Goal: Navigation & Orientation: Find specific page/section

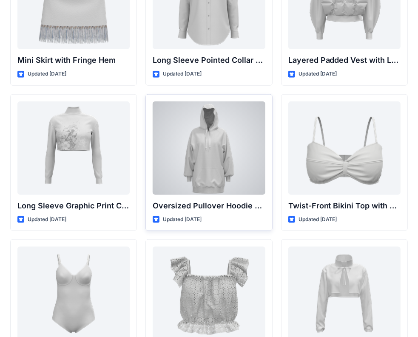
scroll to position [2505, 0]
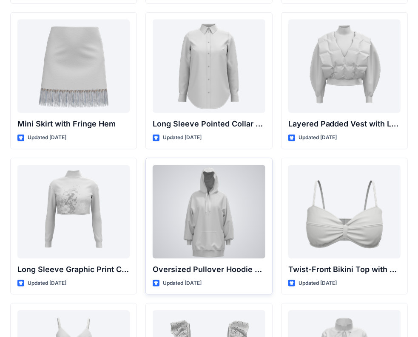
click at [264, 237] on div at bounding box center [209, 212] width 112 height 94
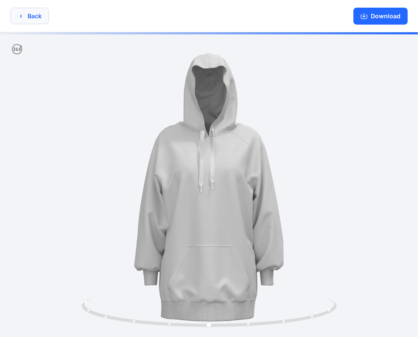
click at [30, 15] on button "Back" at bounding box center [29, 16] width 39 height 17
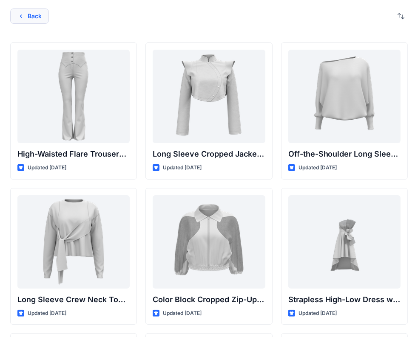
click at [35, 12] on button "Back" at bounding box center [29, 16] width 39 height 15
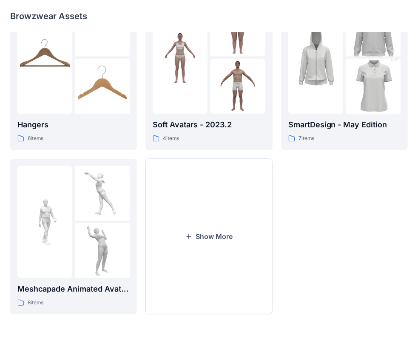
scroll to position [214, 0]
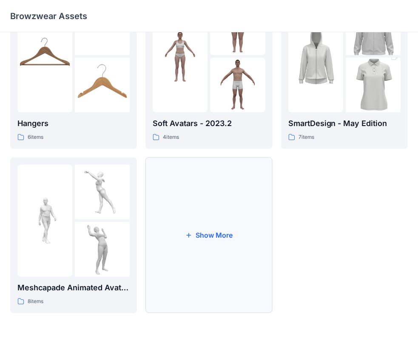
click at [230, 238] on button "Show More" at bounding box center [208, 236] width 127 height 156
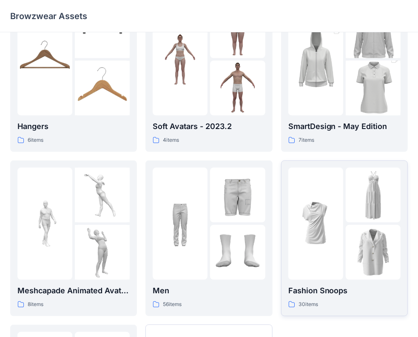
scroll to position [166, 0]
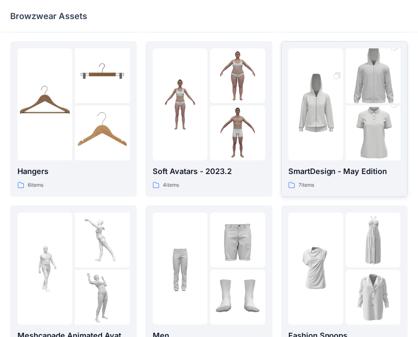
click at [324, 172] on p "SmartDesign - May Edition" at bounding box center [344, 172] width 112 height 12
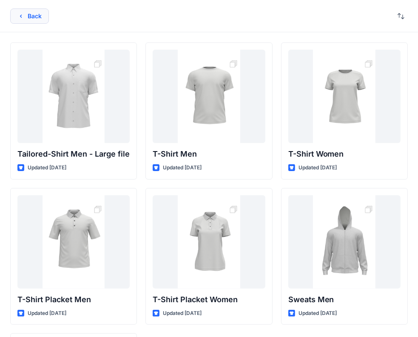
click at [25, 16] on button "Back" at bounding box center [29, 16] width 39 height 15
